Goal: Communication & Community: Answer question/provide support

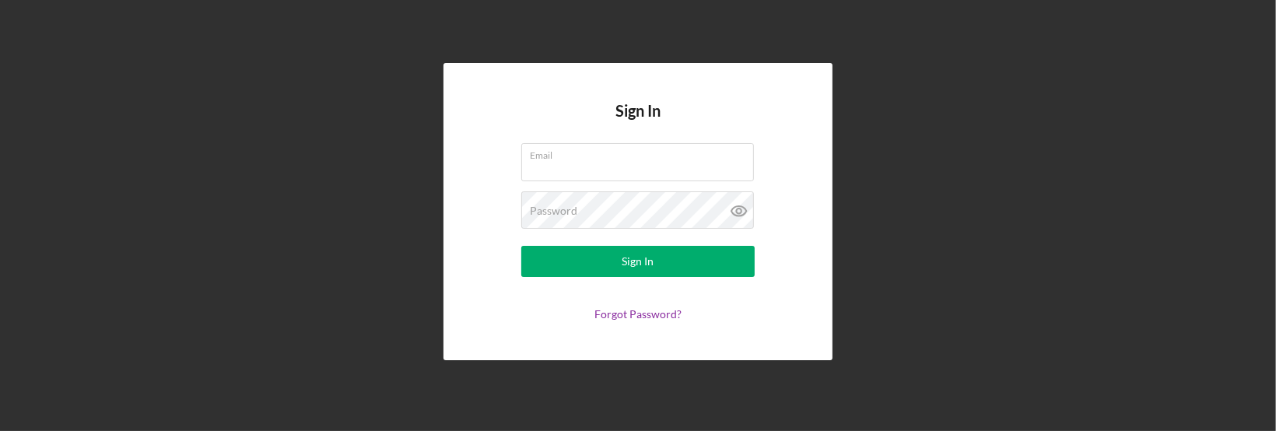
type input "[EMAIL_ADDRESS][DOMAIN_NAME]"
click at [610, 251] on button "Sign In" at bounding box center [637, 261] width 233 height 31
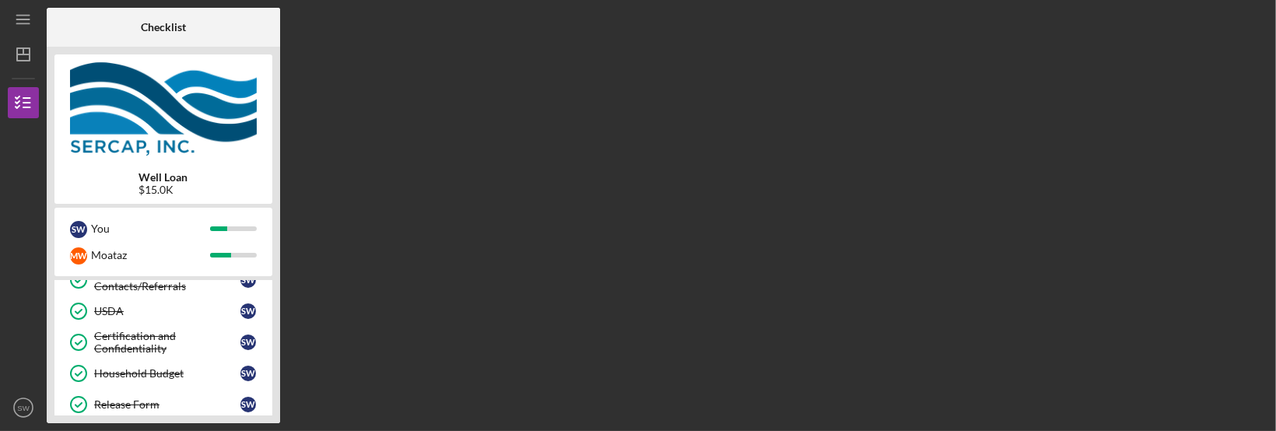
scroll to position [265, 0]
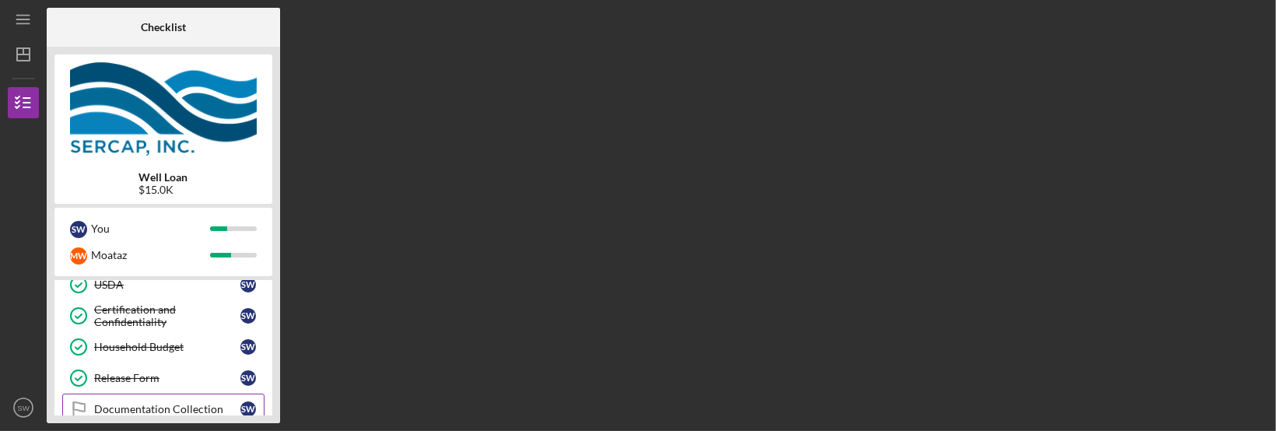
click at [177, 412] on div "Documentation Collection" at bounding box center [167, 409] width 146 height 12
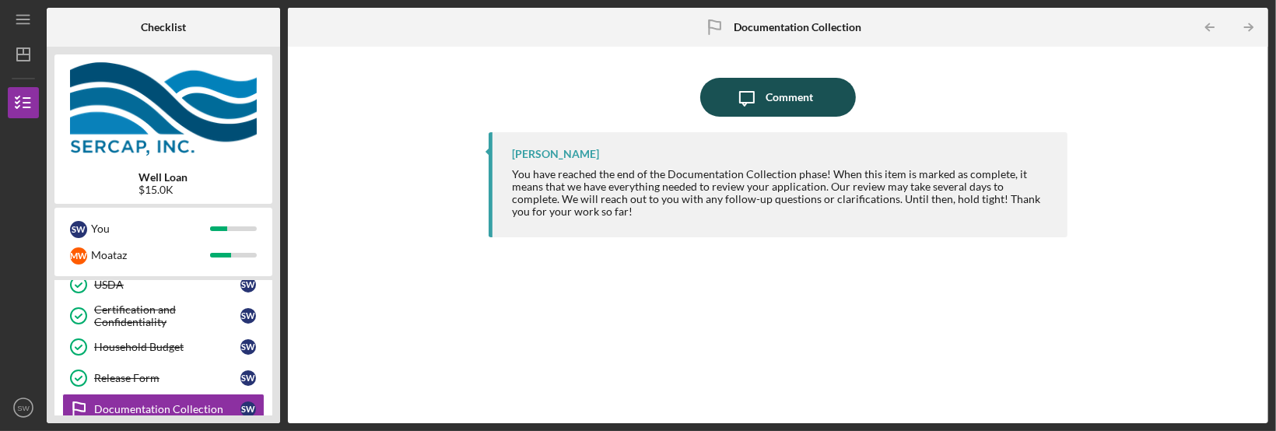
click at [766, 96] on button "Icon/Message Comment" at bounding box center [778, 97] width 156 height 39
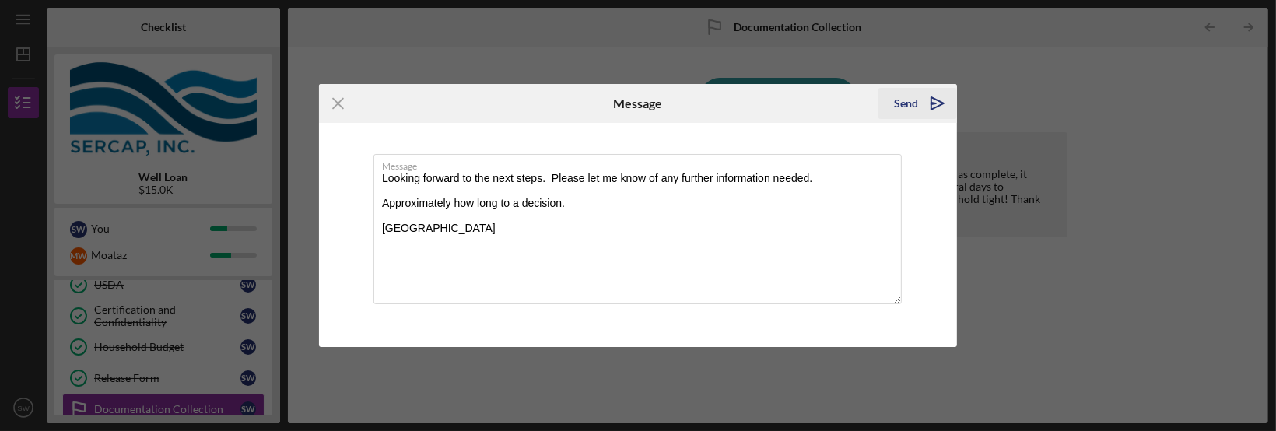
type textarea "Looking forward to the next steps. Please let me know of any further informatio…"
click at [913, 102] on div "Send" at bounding box center [906, 103] width 24 height 31
